Goal: Information Seeking & Learning: Learn about a topic

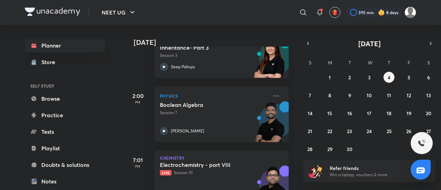
scroll to position [348, 0]
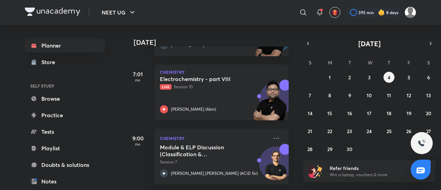
click at [231, 105] on div "[PERSON_NAME] (Akm)" at bounding box center [214, 109] width 108 height 8
